Goal: Task Accomplishment & Management: Manage account settings

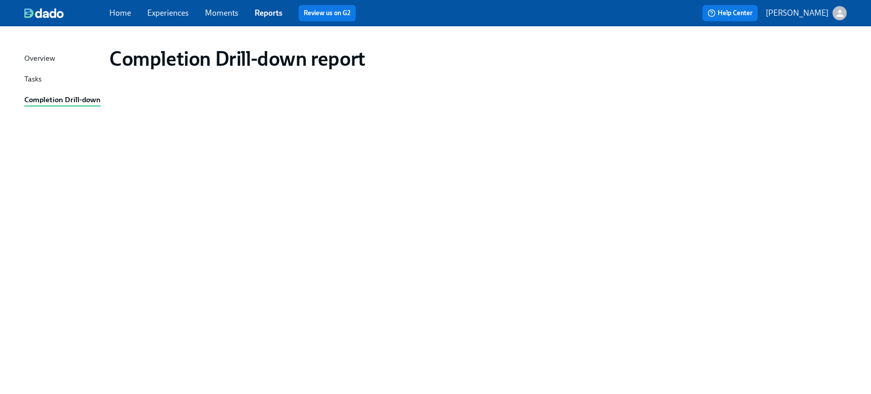
click at [441, 44] on div "Completion Drill-down report" at bounding box center [478, 58] width 754 height 40
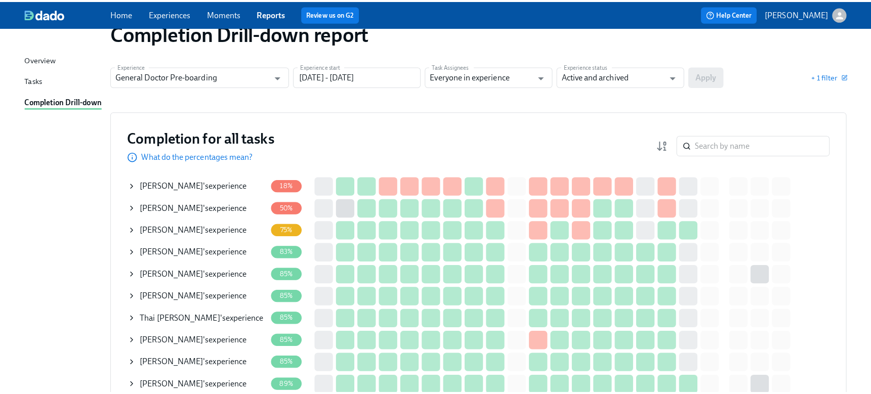
scroll to position [51, 0]
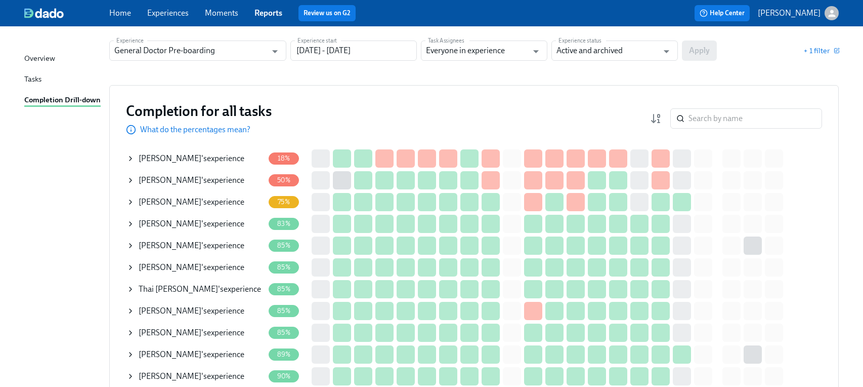
click at [141, 179] on span "[PERSON_NAME]" at bounding box center [170, 180] width 63 height 10
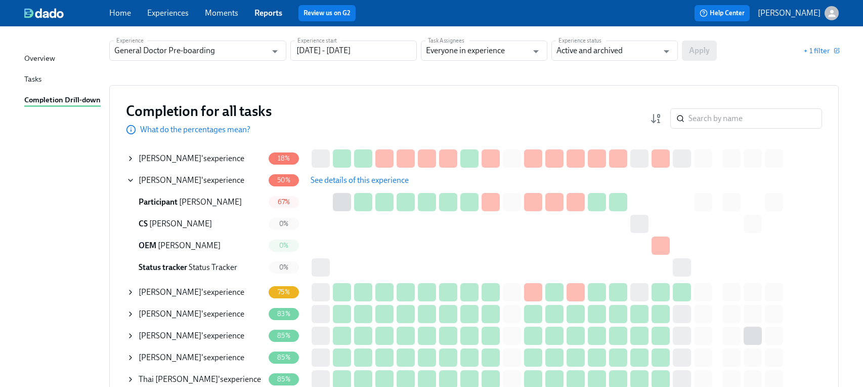
click at [377, 178] on span "See details of this experience" at bounding box center [360, 180] width 98 height 10
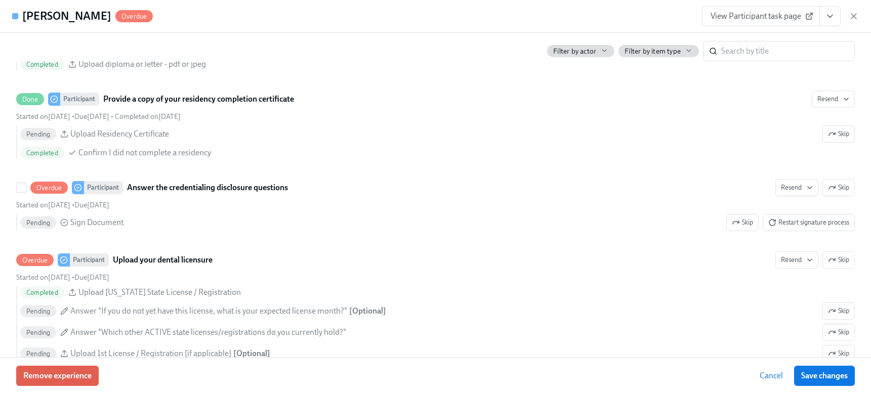
scroll to position [1518, 0]
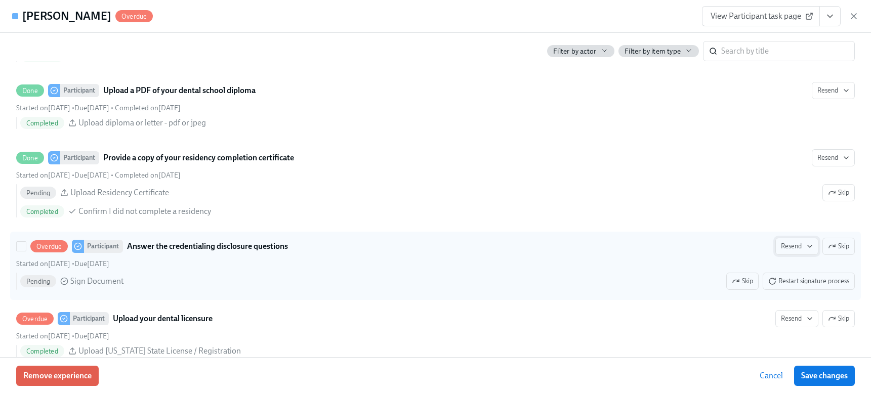
click at [793, 252] on span "Resend" at bounding box center [797, 246] width 32 height 10
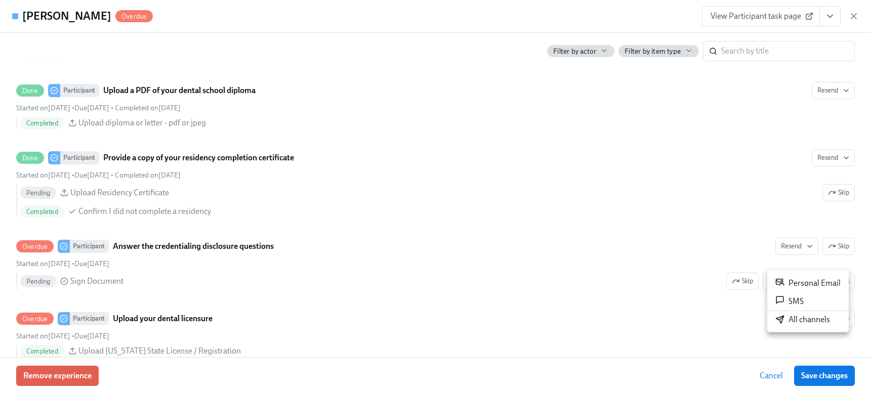
click at [663, 273] on div at bounding box center [435, 197] width 871 height 394
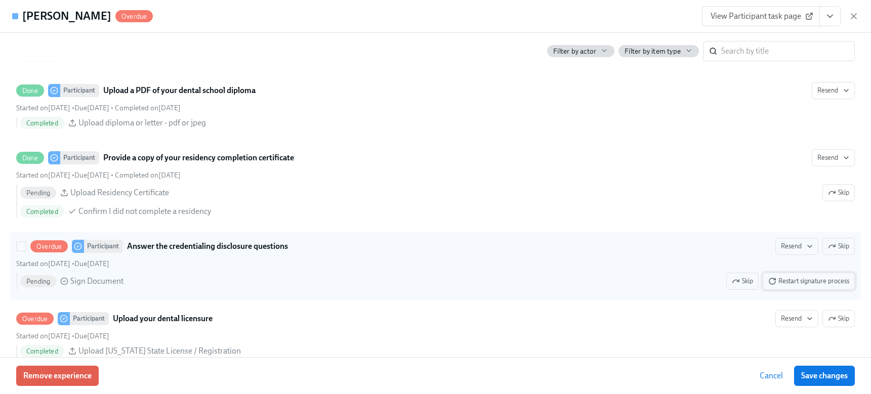
click at [801, 286] on span "Restart signature process" at bounding box center [808, 281] width 81 height 10
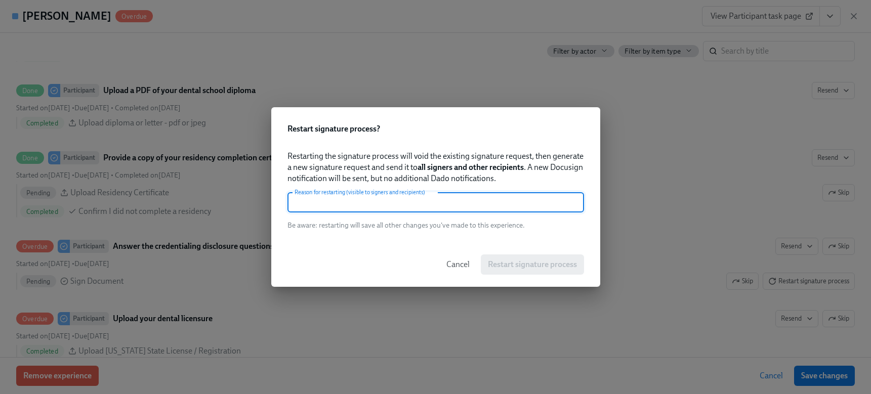
click at [501, 198] on input "text" at bounding box center [435, 202] width 297 height 20
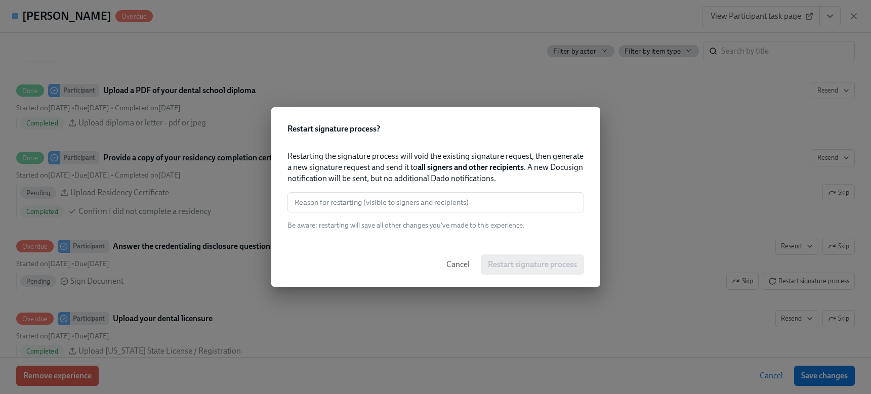
click at [522, 164] on strong "all signers and other recipients" at bounding box center [471, 167] width 106 height 10
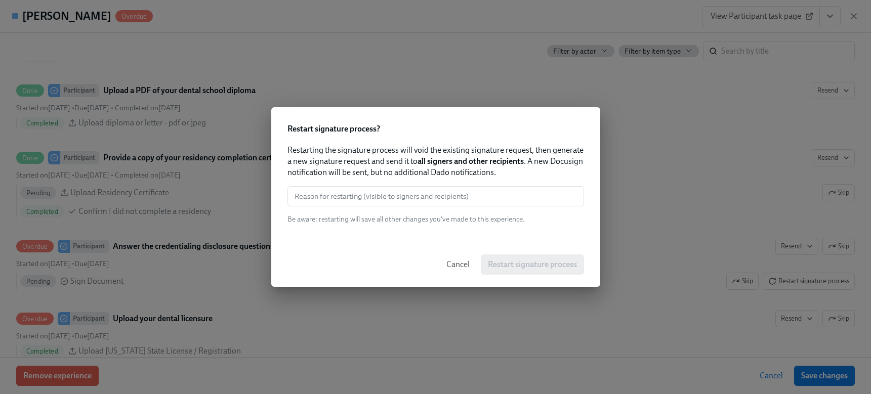
scroll to position [25, 0]
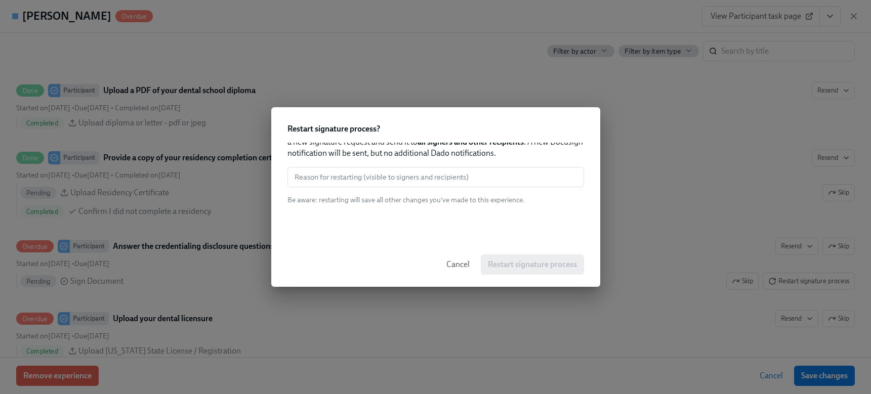
click at [523, 265] on div "Cancel Restart signature process" at bounding box center [435, 264] width 329 height 45
click at [505, 234] on div "Restarting the signature process will void the existing signature request, then…" at bounding box center [435, 193] width 329 height 100
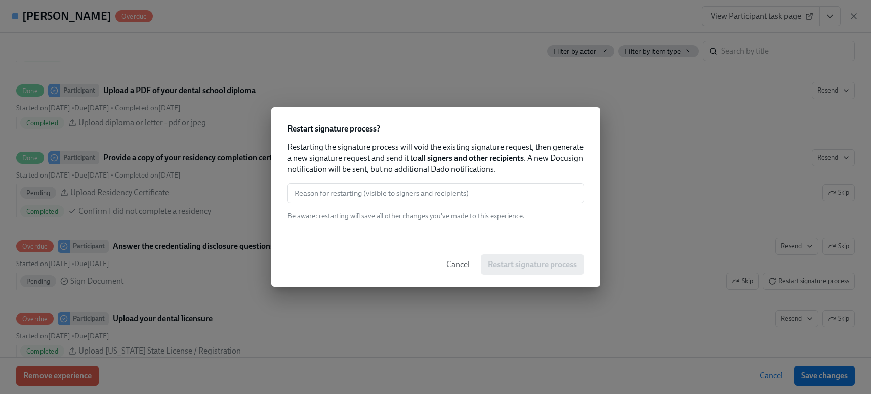
scroll to position [0, 0]
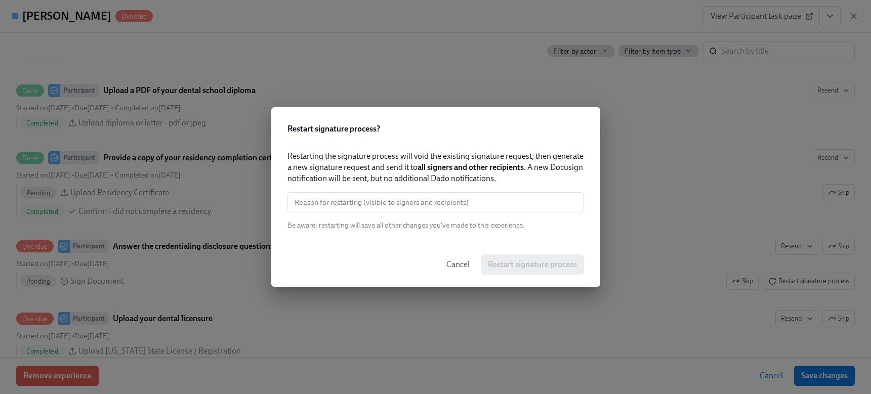
click at [446, 266] on span "Cancel" at bounding box center [457, 265] width 23 height 10
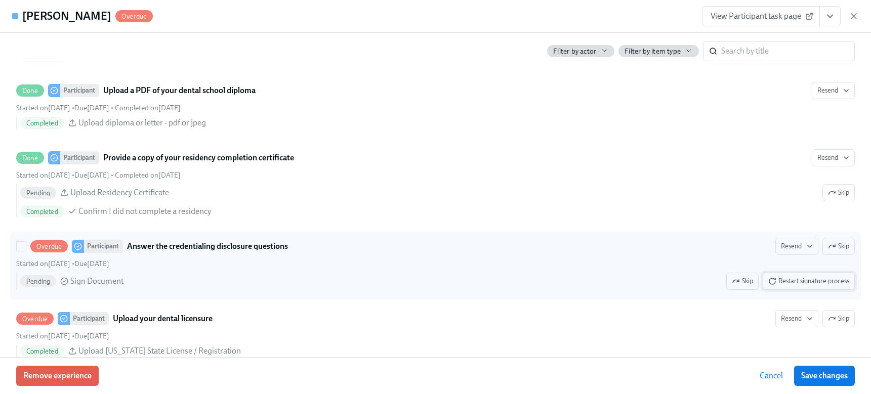
click at [806, 286] on span "Restart signature process" at bounding box center [808, 281] width 81 height 10
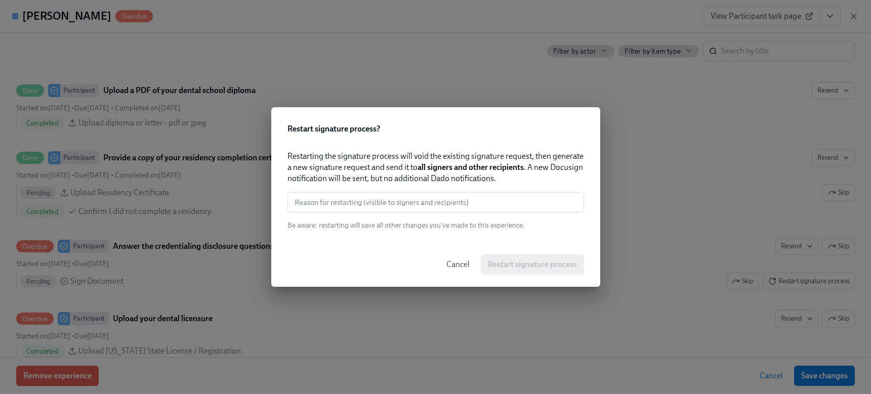
click at [411, 231] on div "Restarting the signature process will void the existing signature request, then…" at bounding box center [435, 193] width 329 height 100
click at [458, 150] on div "Restarting the signature process will void the existing signature request, then…" at bounding box center [435, 193] width 329 height 100
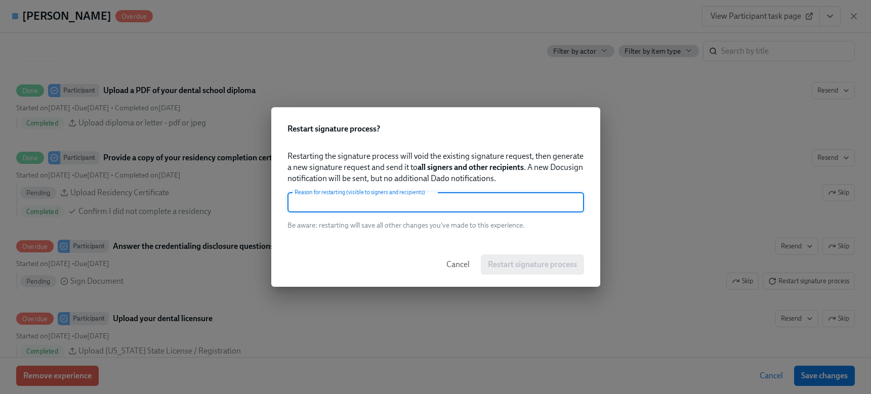
click at [467, 201] on input "text" at bounding box center [435, 202] width 297 height 20
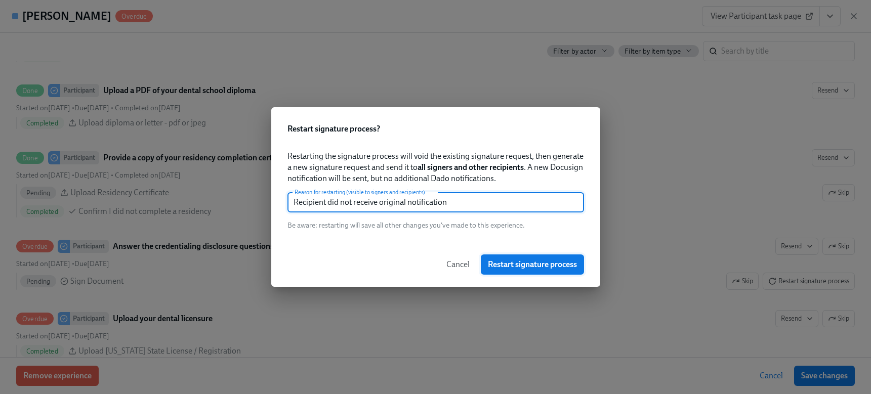
type input "Recipient did not receive original notification"
click at [520, 259] on button "Restart signature process" at bounding box center [532, 265] width 103 height 20
